Goal: Information Seeking & Learning: Compare options

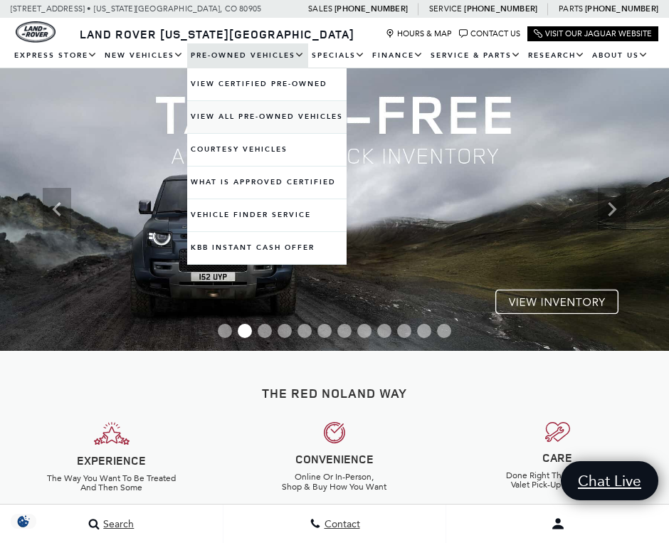
click at [252, 120] on link "View All Pre-Owned Vehicles" at bounding box center [266, 117] width 159 height 32
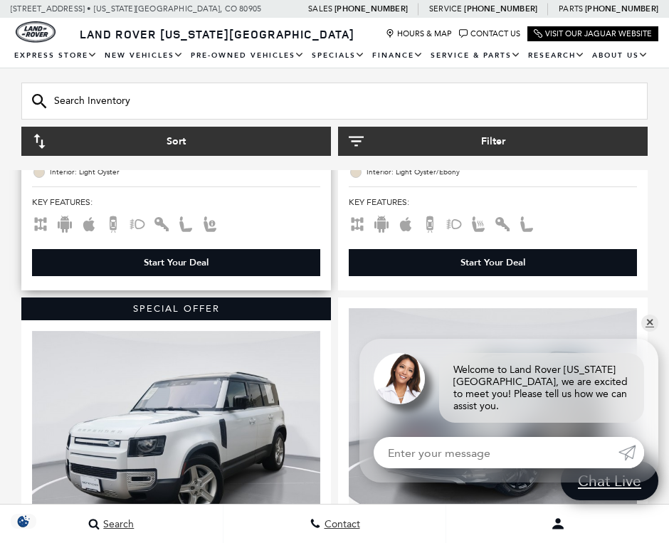
scroll to position [1162, 0]
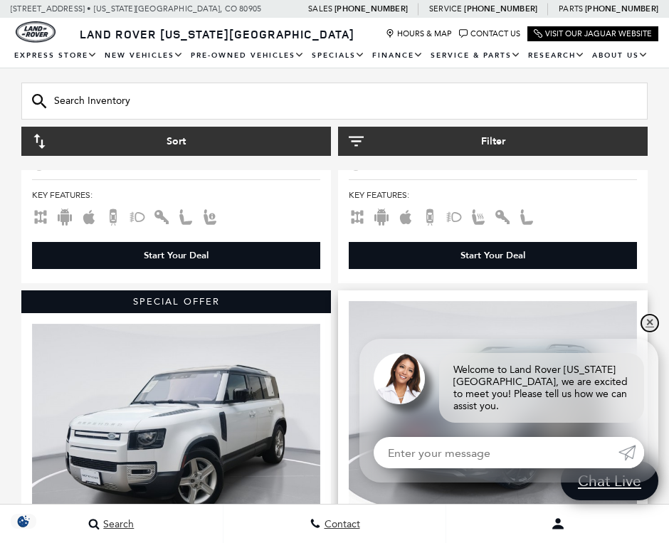
click at [647, 329] on link "✕" at bounding box center [649, 322] width 17 height 17
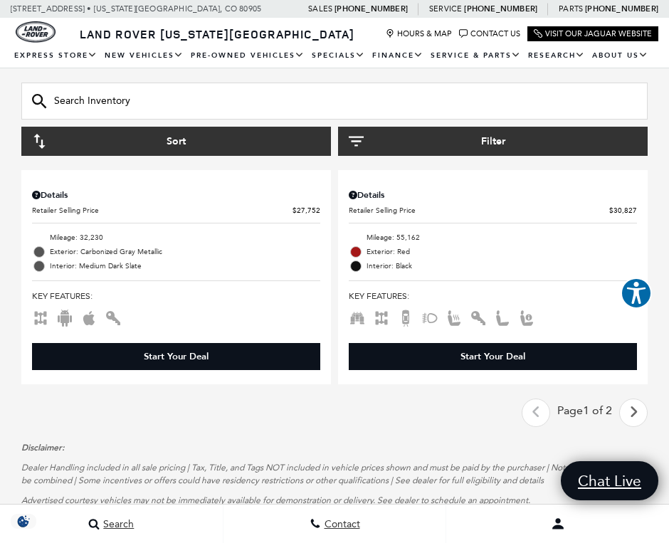
scroll to position [5463, 0]
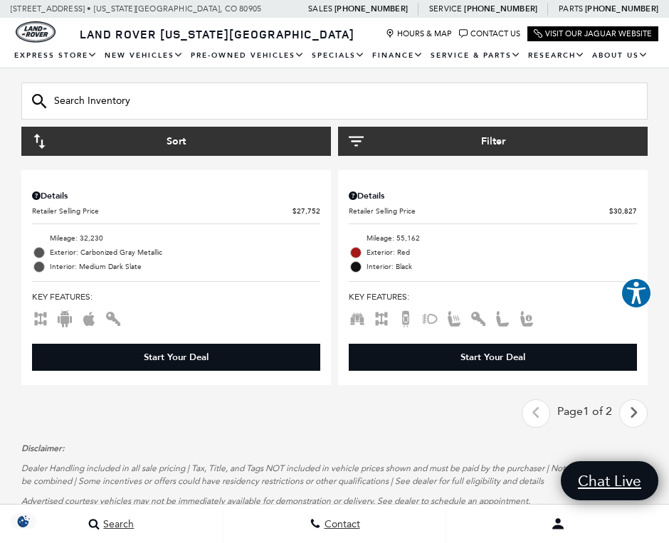
click at [635, 401] on icon "next page" at bounding box center [633, 412] width 9 height 23
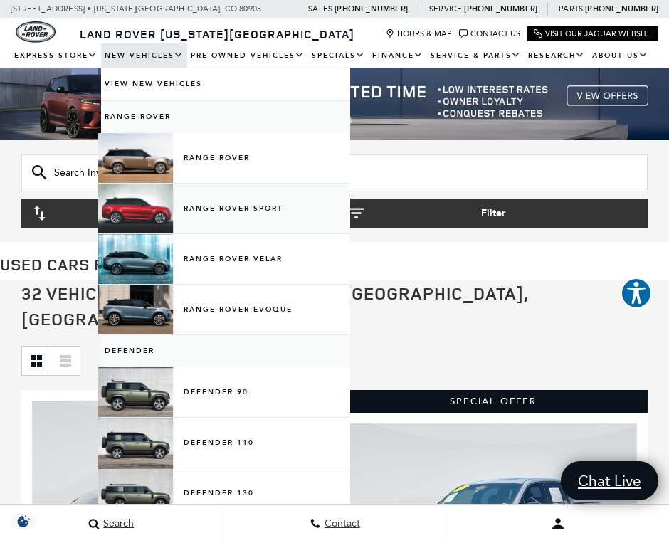
click at [211, 208] on link "Range Rover Sport" at bounding box center [225, 209] width 249 height 50
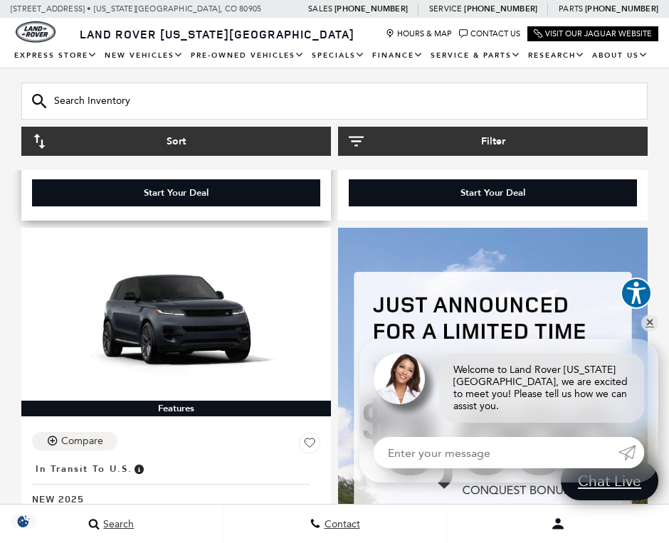
scroll to position [2187, 0]
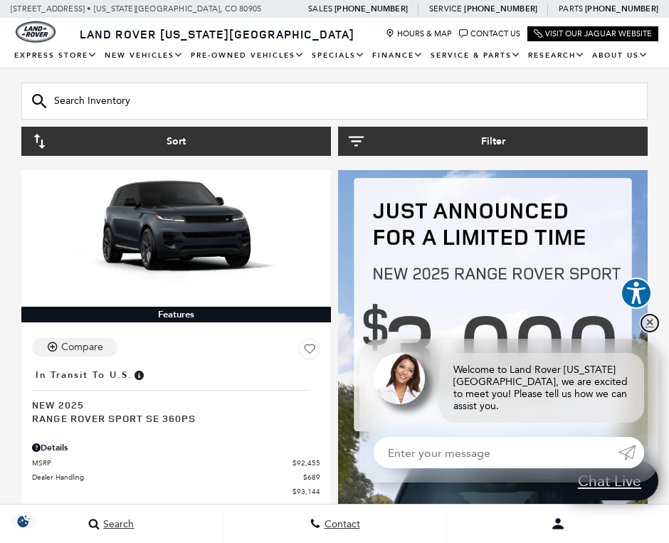
click at [649, 330] on link "✕" at bounding box center [649, 322] width 17 height 17
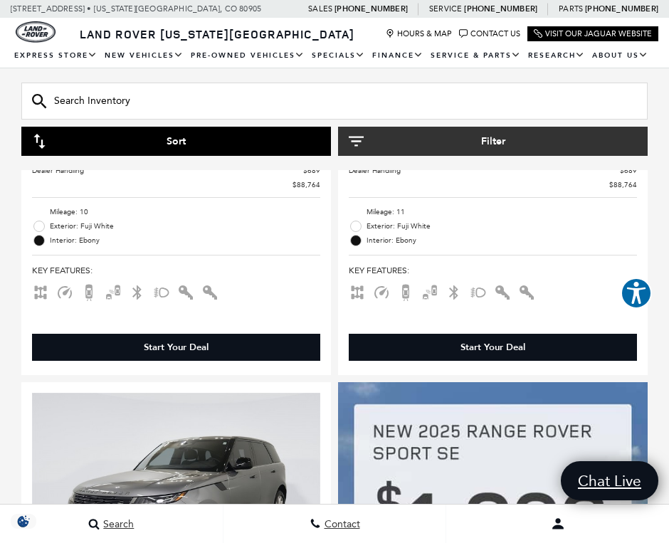
scroll to position [615, 0]
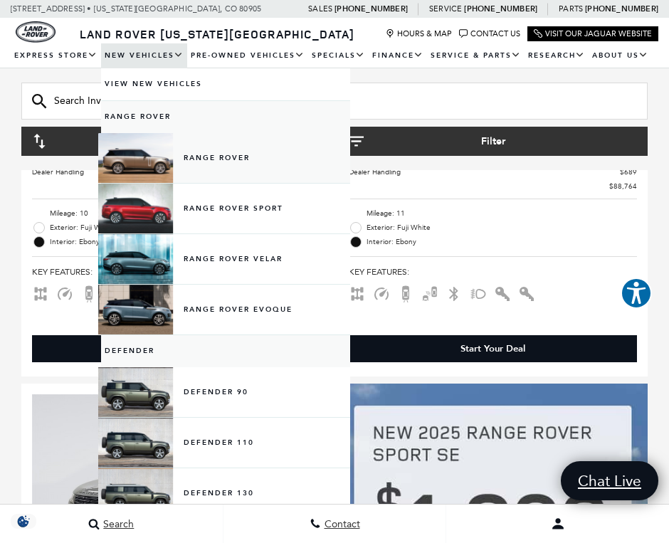
click at [230, 160] on link "Range Rover" at bounding box center [225, 158] width 249 height 50
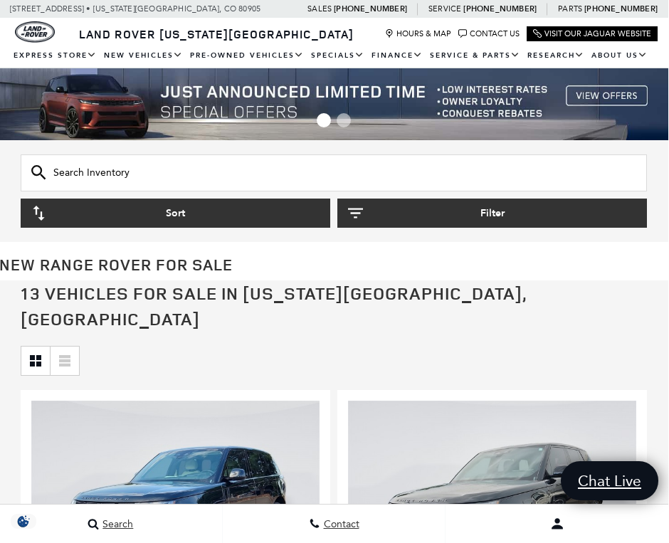
scroll to position [0, 1]
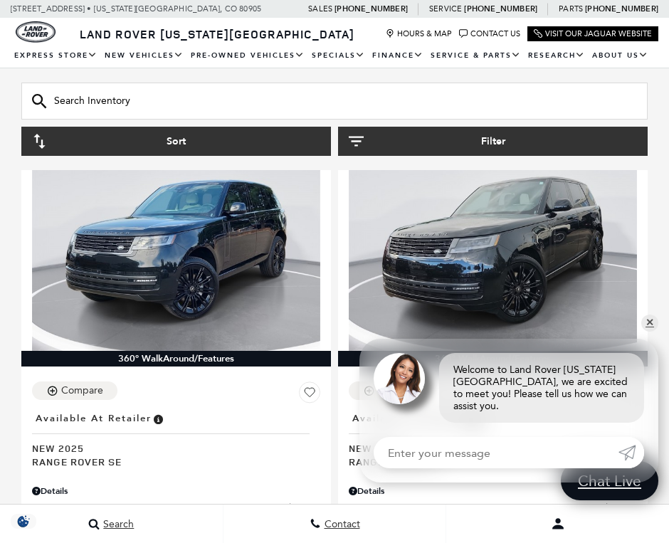
scroll to position [259, 1]
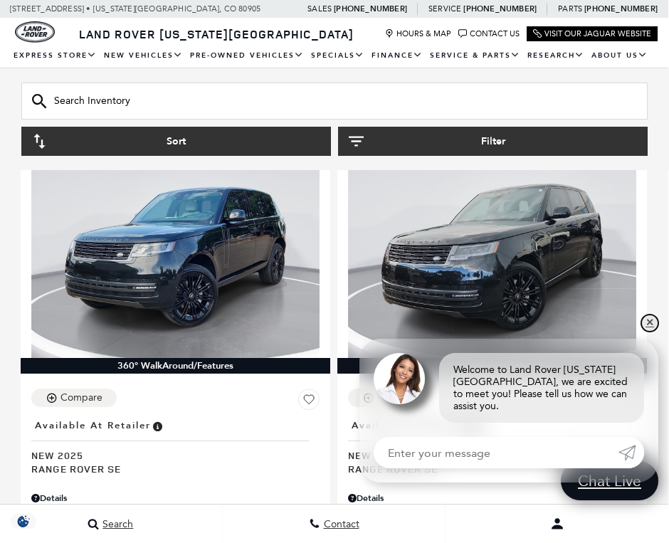
click at [650, 329] on link "✕" at bounding box center [649, 322] width 17 height 17
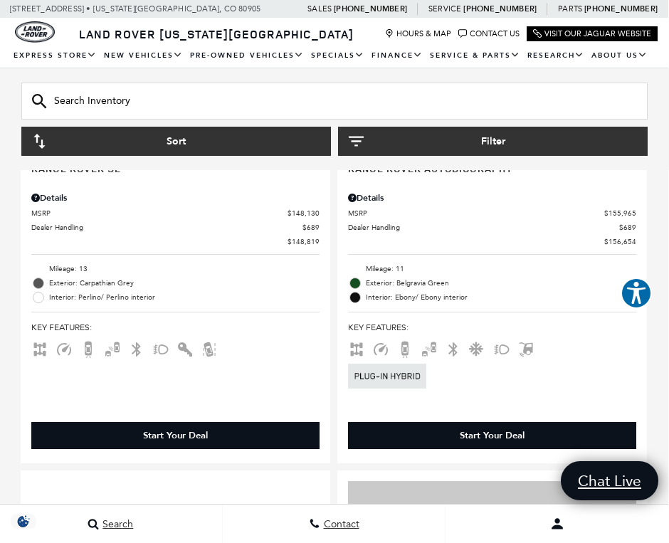
scroll to position [4723, 1]
